Goal: Task Accomplishment & Management: Manage account settings

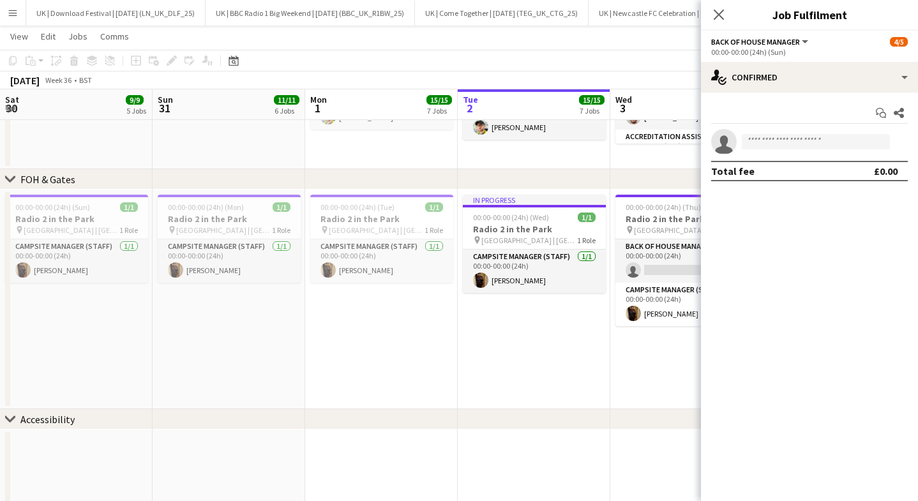
scroll to position [0, 643]
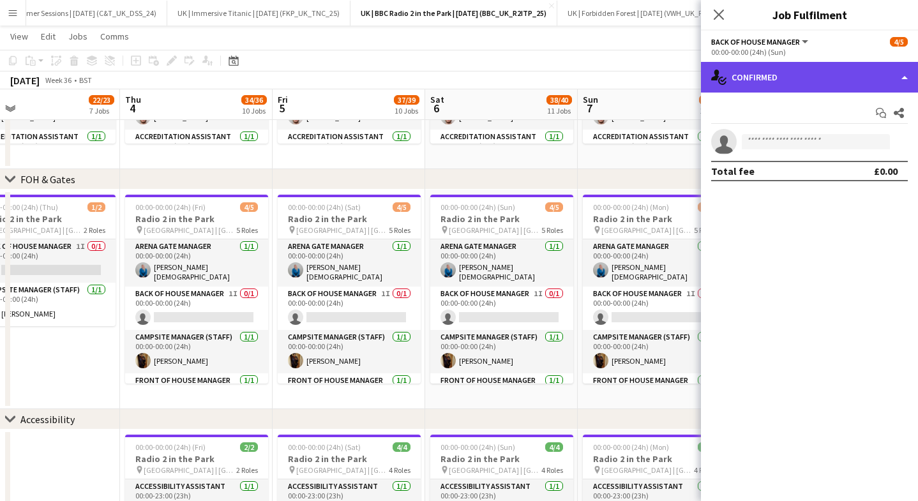
click at [746, 64] on div "single-neutral-actions-check-2 Confirmed" at bounding box center [809, 77] width 217 height 31
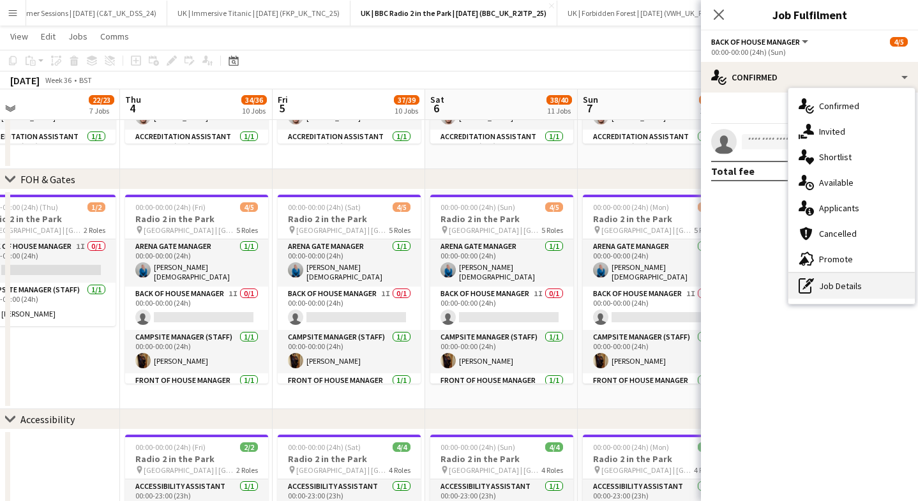
click at [848, 287] on div "pen-write Job Details" at bounding box center [851, 286] width 126 height 26
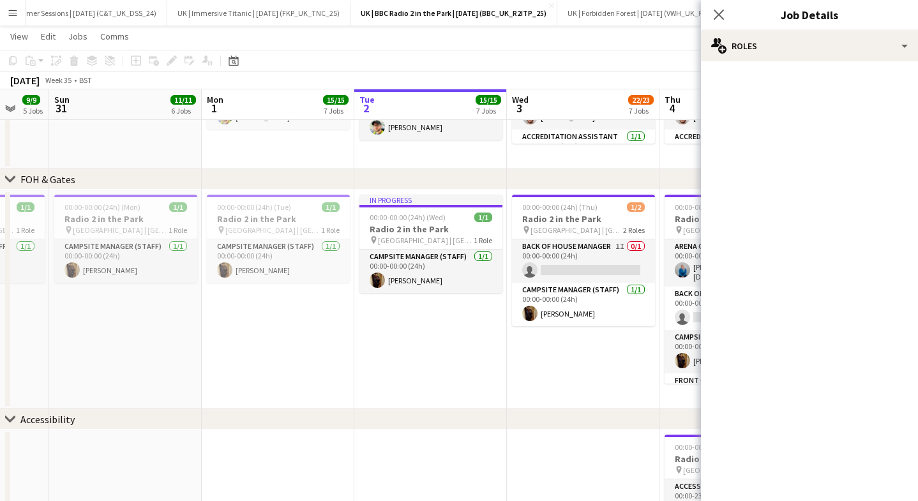
scroll to position [0, 453]
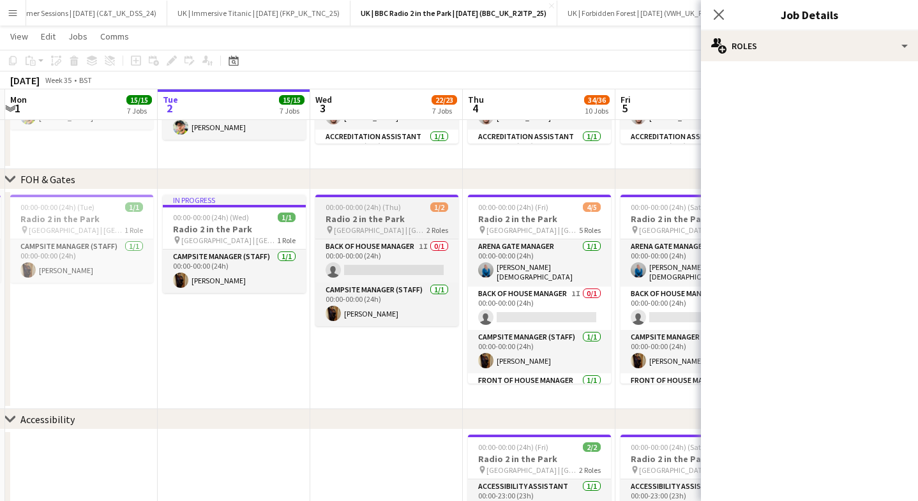
click at [395, 205] on span "00:00-00:00 (24h) (Thu)" at bounding box center [362, 207] width 75 height 10
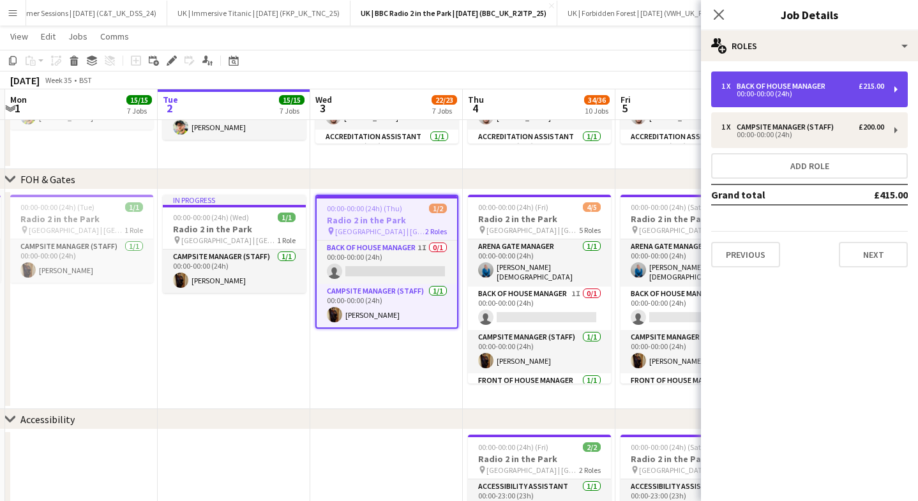
click at [792, 101] on div "1 x Back of House Manager £215.00 00:00-00:00 (24h)" at bounding box center [809, 89] width 197 height 36
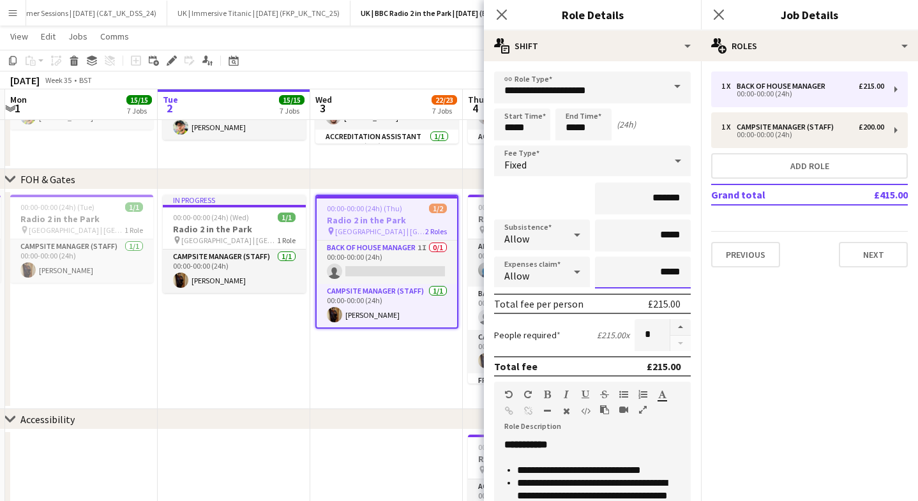
click at [666, 271] on input "*****" at bounding box center [643, 273] width 96 height 32
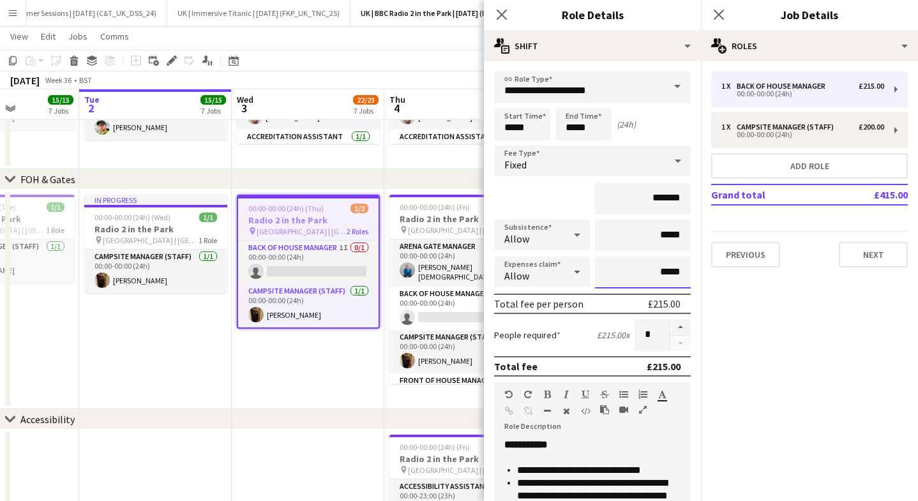
scroll to position [0, 539]
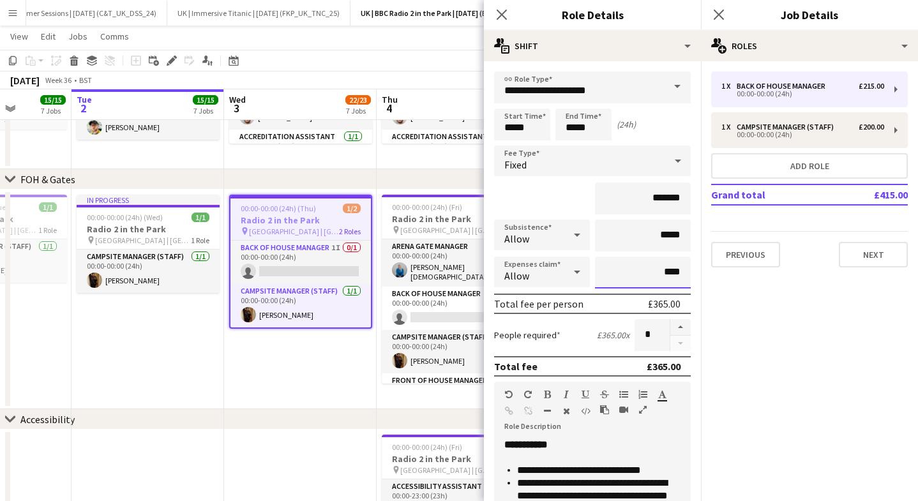
type input "****"
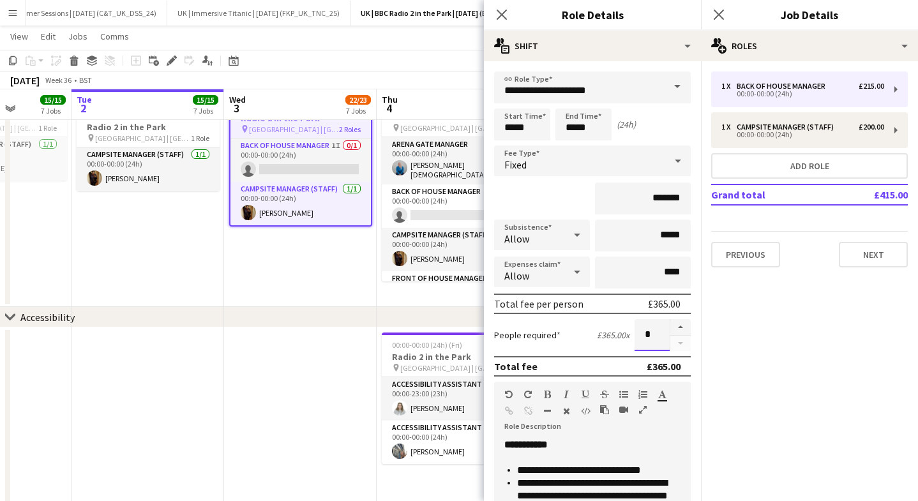
scroll to position [236, 0]
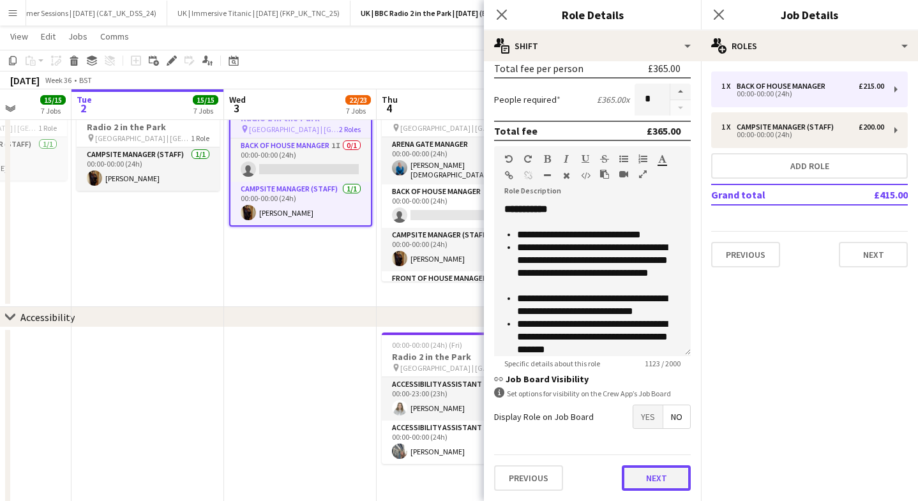
click at [652, 474] on button "Next" at bounding box center [656, 478] width 69 height 26
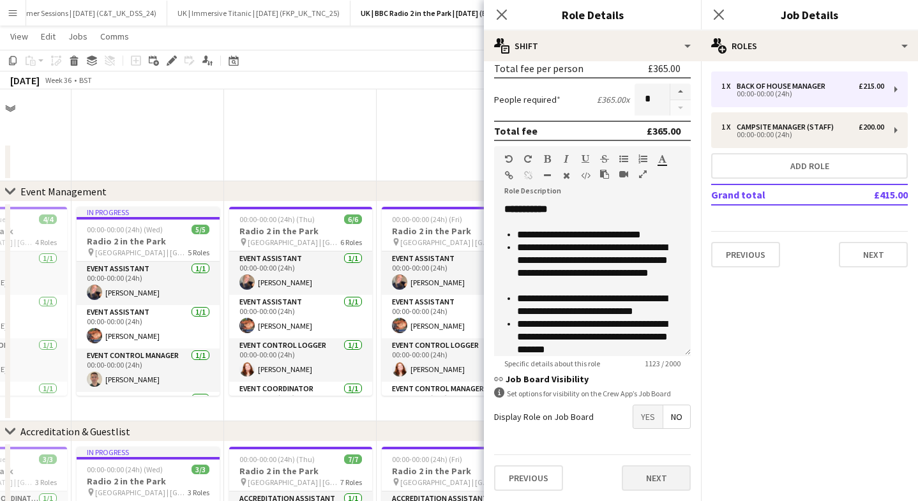
scroll to position [0, 0]
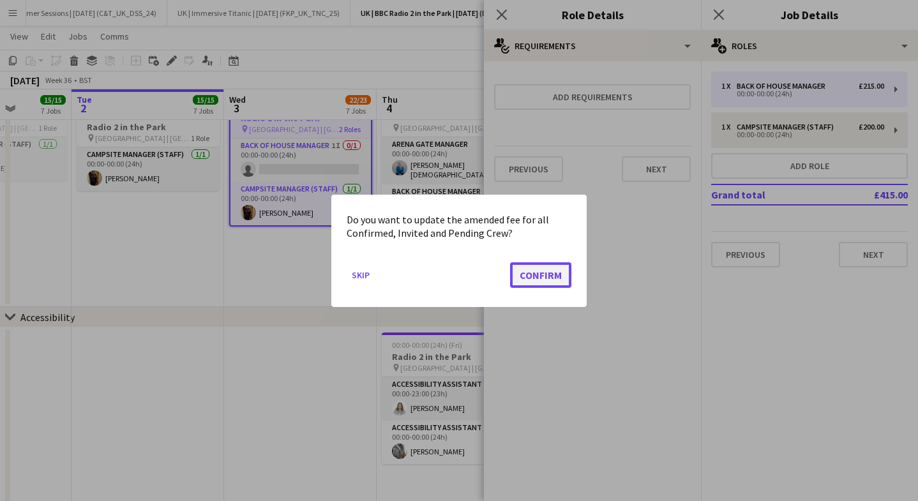
click at [539, 276] on button "Confirm" at bounding box center [540, 275] width 61 height 26
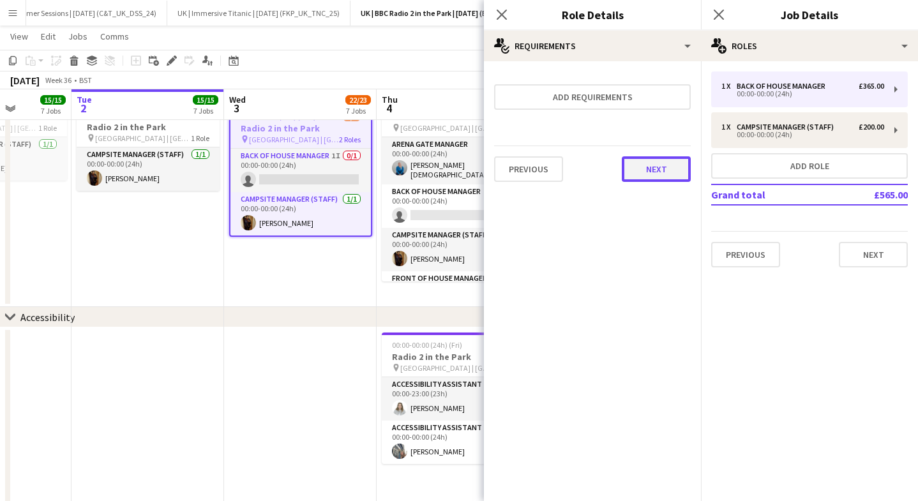
click at [658, 165] on button "Next" at bounding box center [656, 169] width 69 height 26
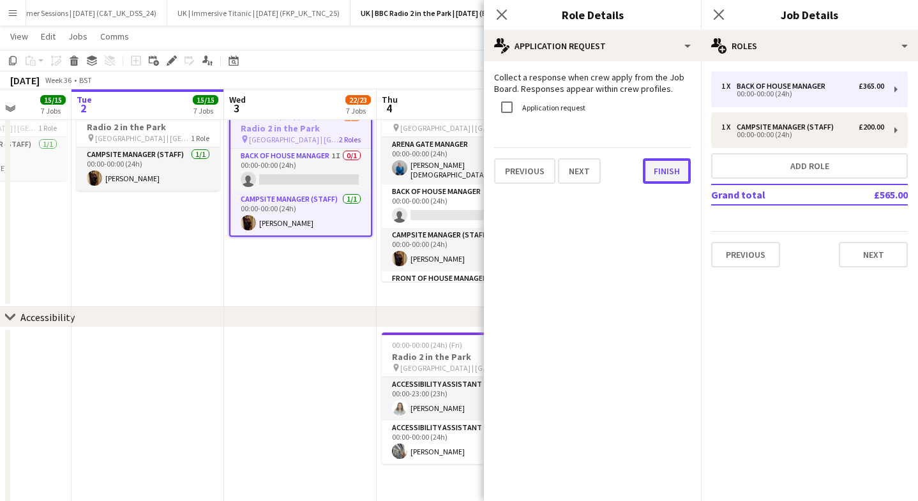
click at [664, 173] on button "Finish" at bounding box center [667, 171] width 48 height 26
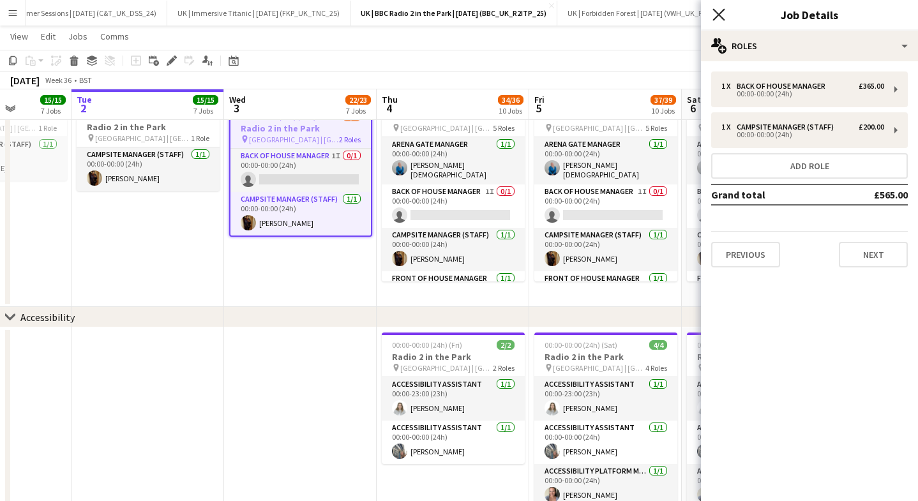
click at [721, 18] on icon at bounding box center [718, 14] width 12 height 12
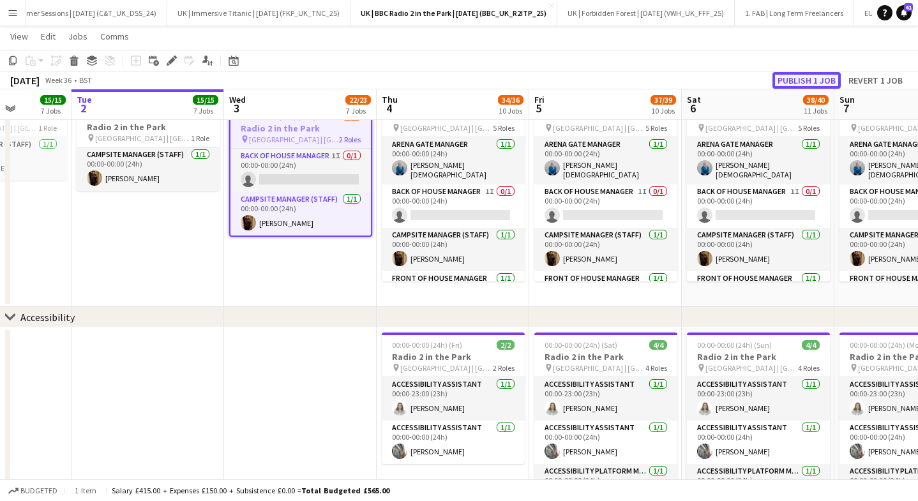
click at [792, 82] on button "Publish 1 job" at bounding box center [806, 80] width 68 height 17
